Goal: Information Seeking & Learning: Learn about a topic

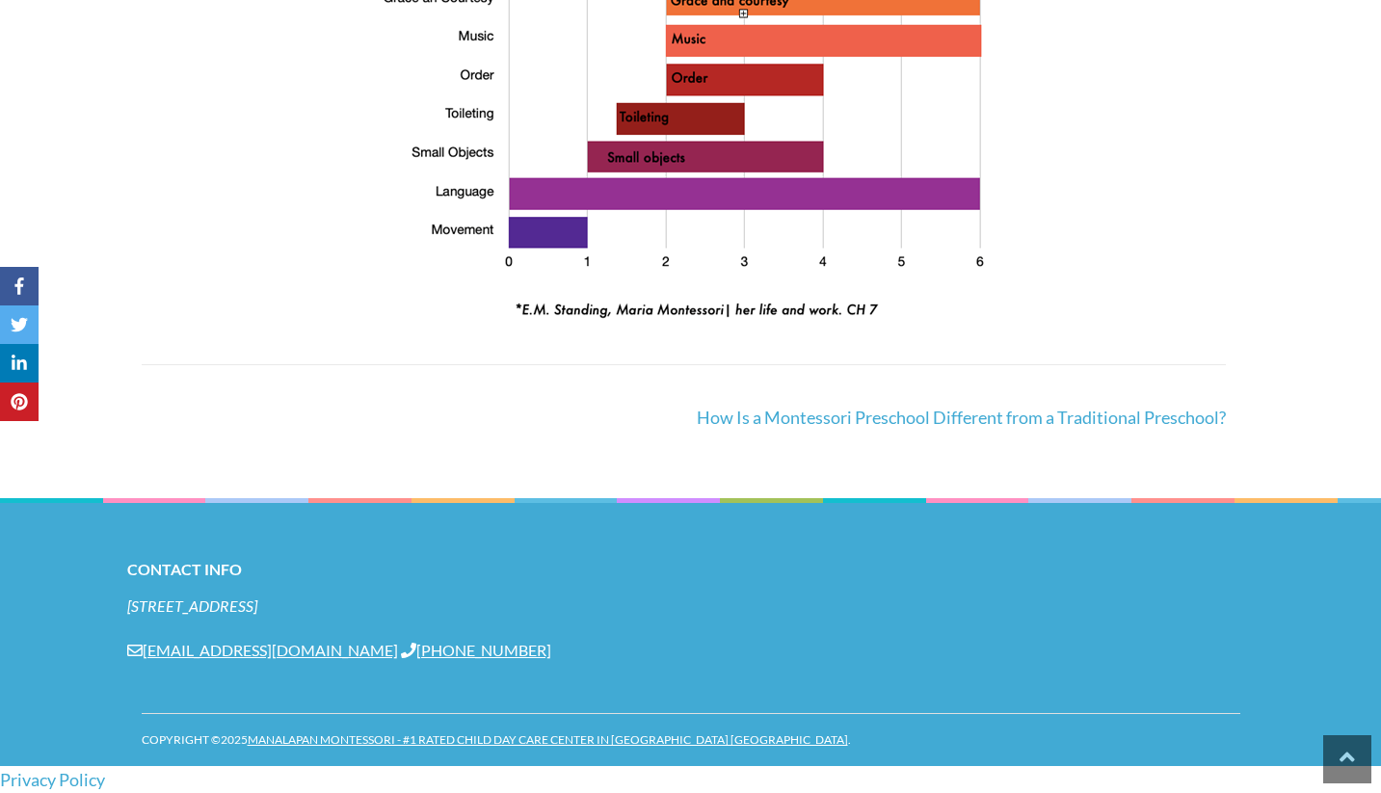
scroll to position [2282, 0]
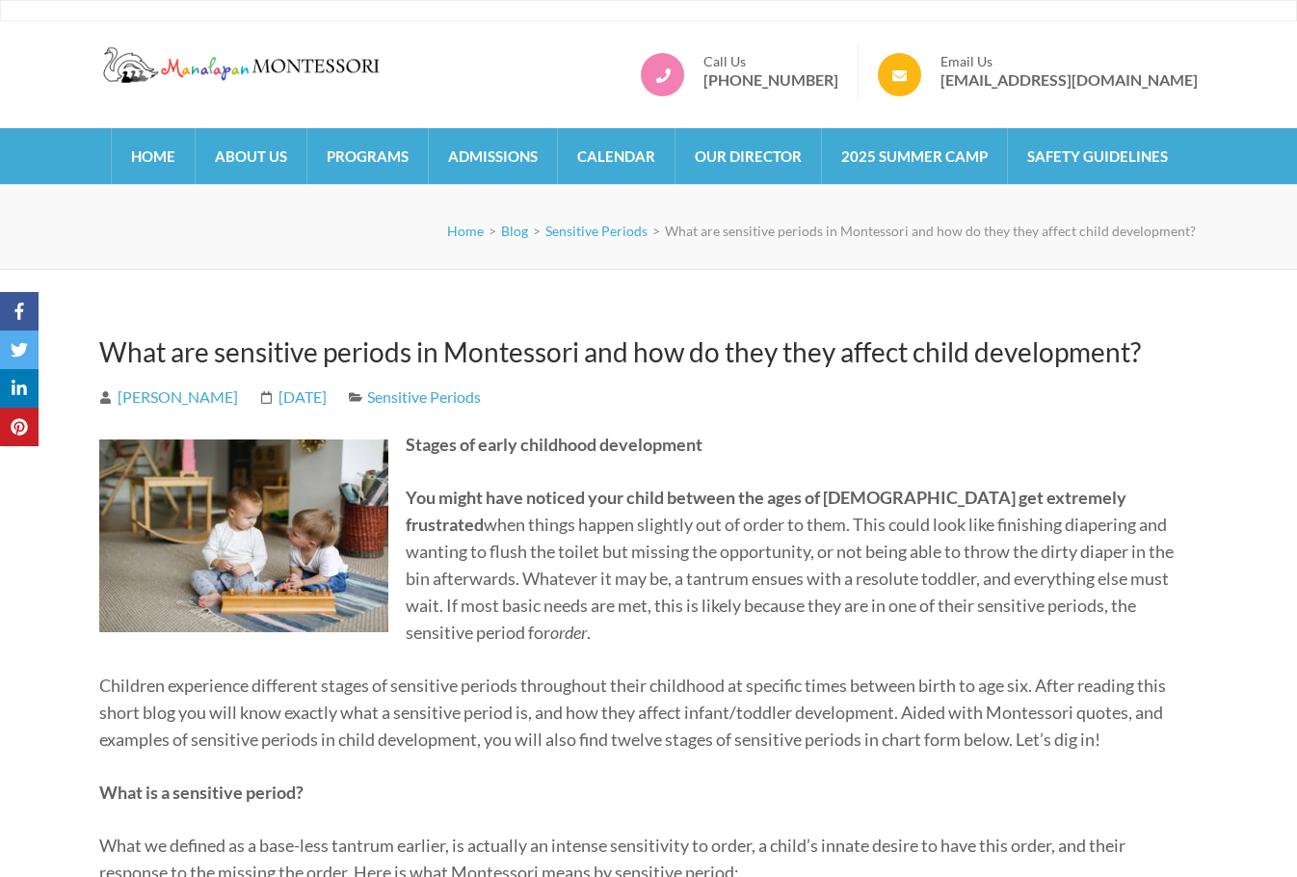
drag, startPoint x: 459, startPoint y: 71, endPoint x: 216, endPoint y: 66, distance: 243.0
click at [216, 66] on div "Manalapan Montessori – #1 Rated Child Day Care Center in [GEOGRAPHIC_DATA] [GEO…" at bounding box center [649, 71] width 1128 height 56
drag, startPoint x: 216, startPoint y: 66, endPoint x: 545, endPoint y: 326, distance: 419.2
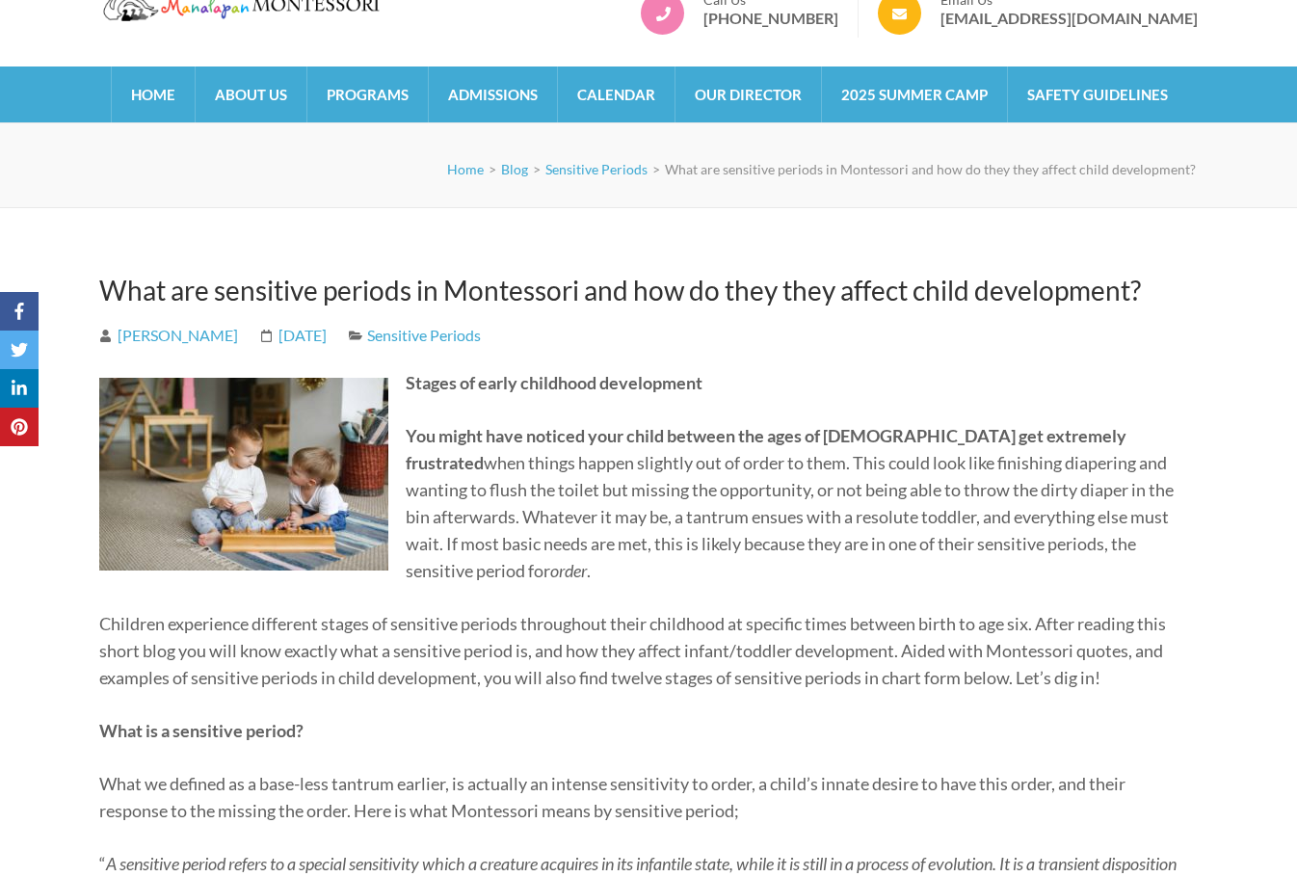
scroll to position [96, 0]
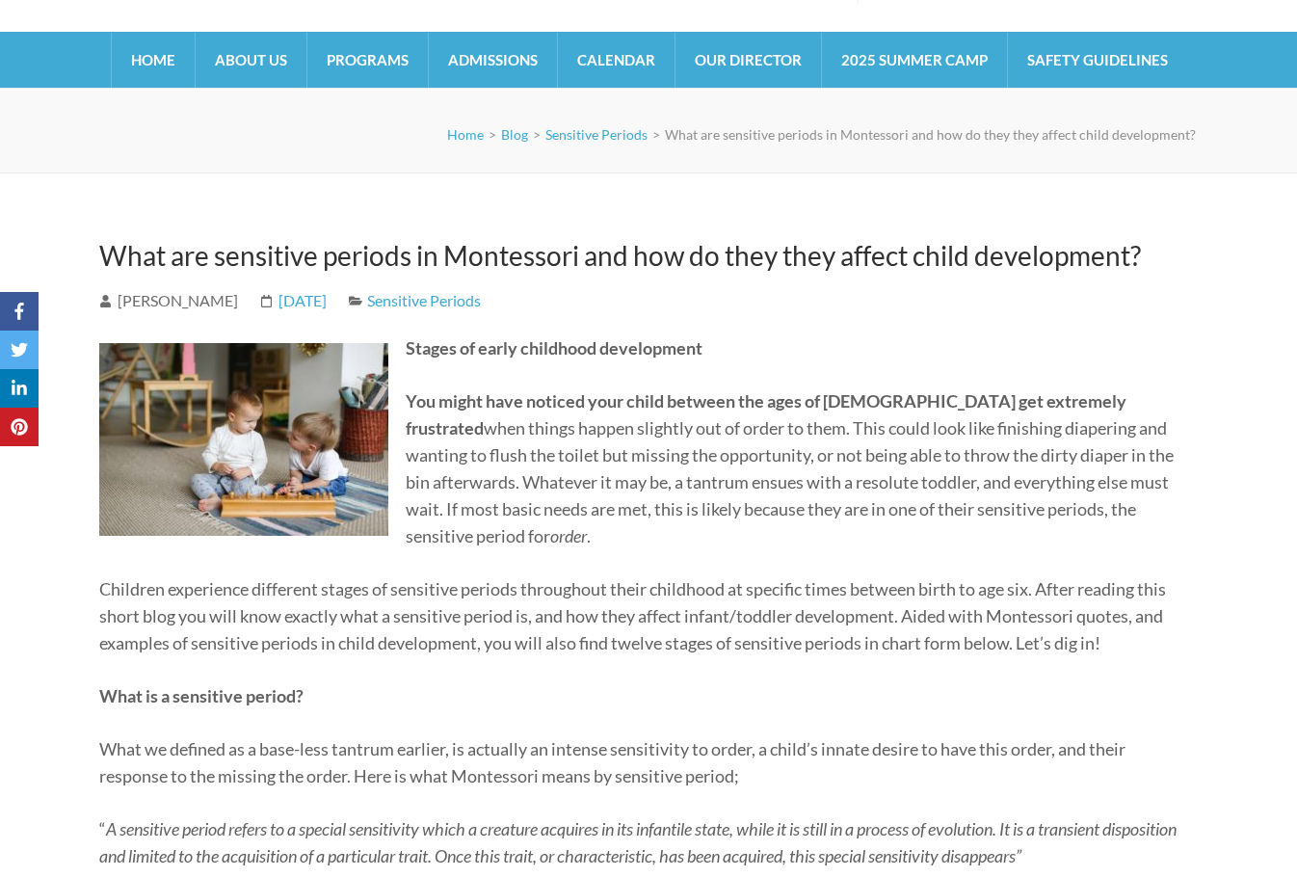
click at [138, 298] on link "[PERSON_NAME]" at bounding box center [168, 300] width 139 height 18
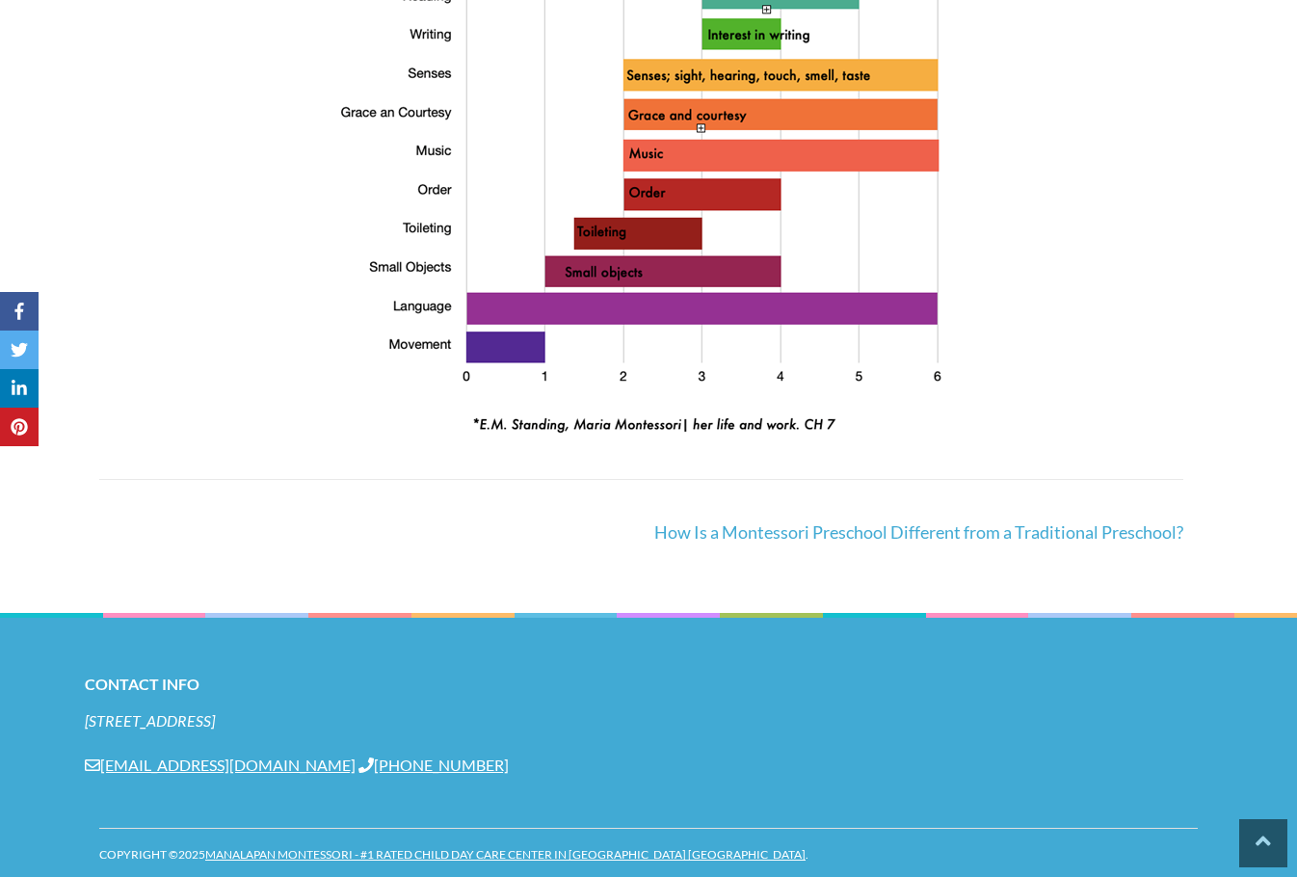
scroll to position [2680, 0]
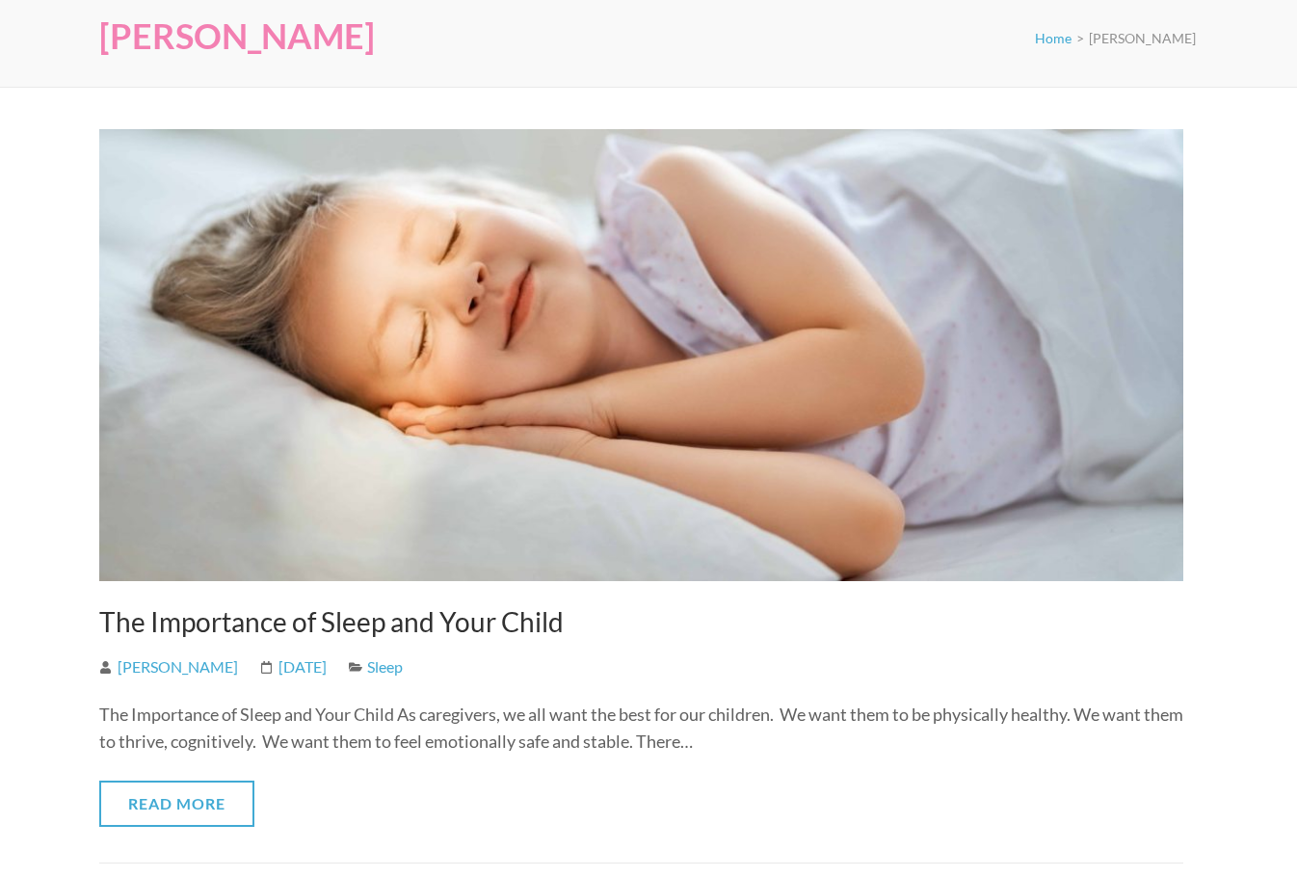
scroll to position [289, 0]
